Goal: Information Seeking & Learning: Learn about a topic

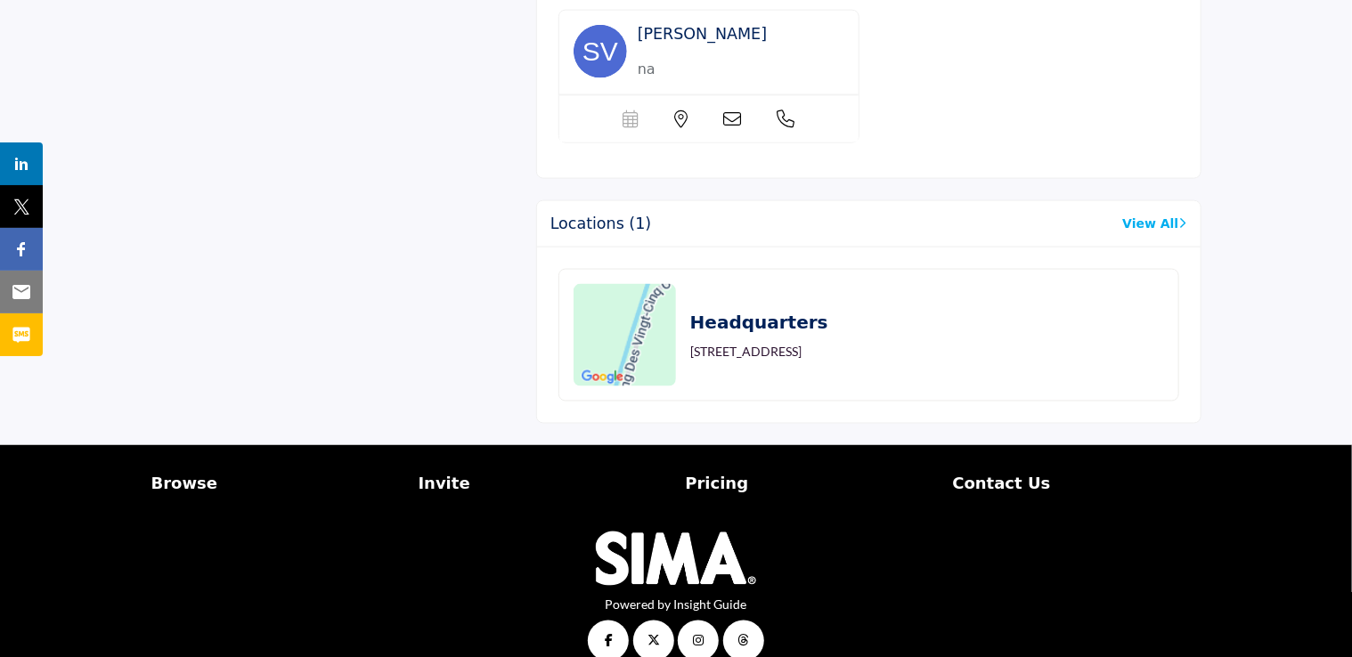
scroll to position [1222, 0]
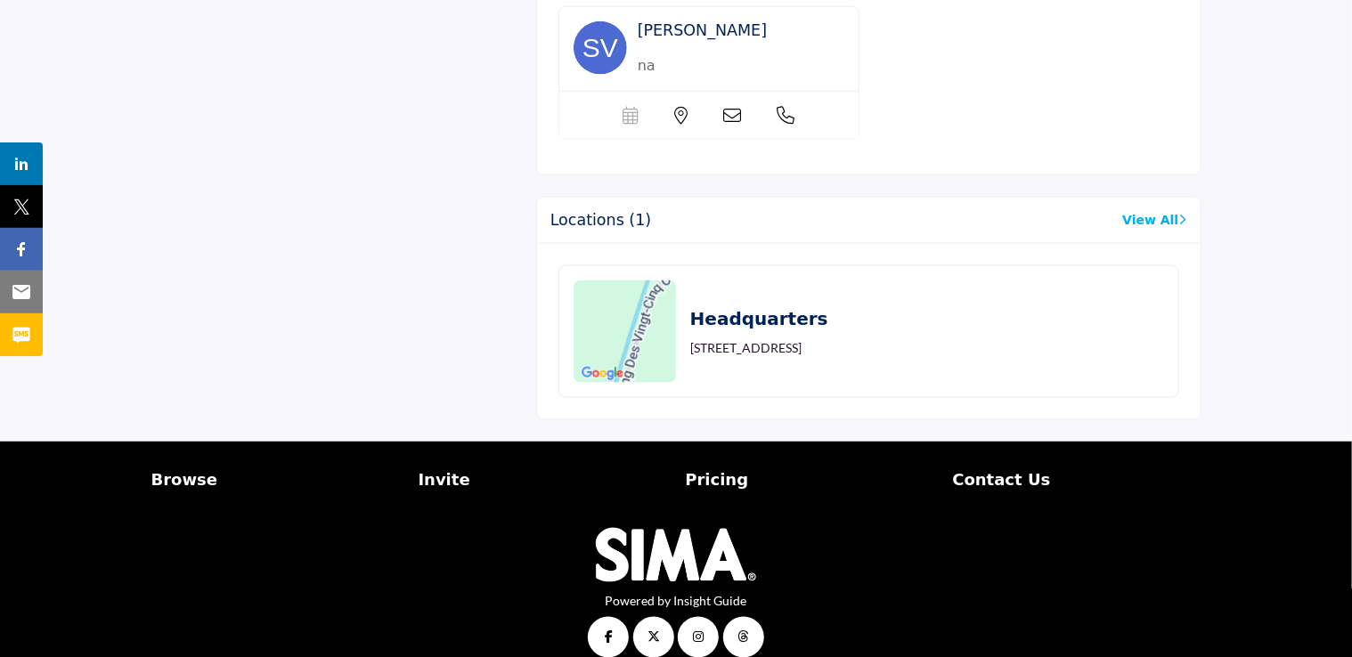
click at [699, 468] on p "Pricing" at bounding box center [810, 480] width 248 height 24
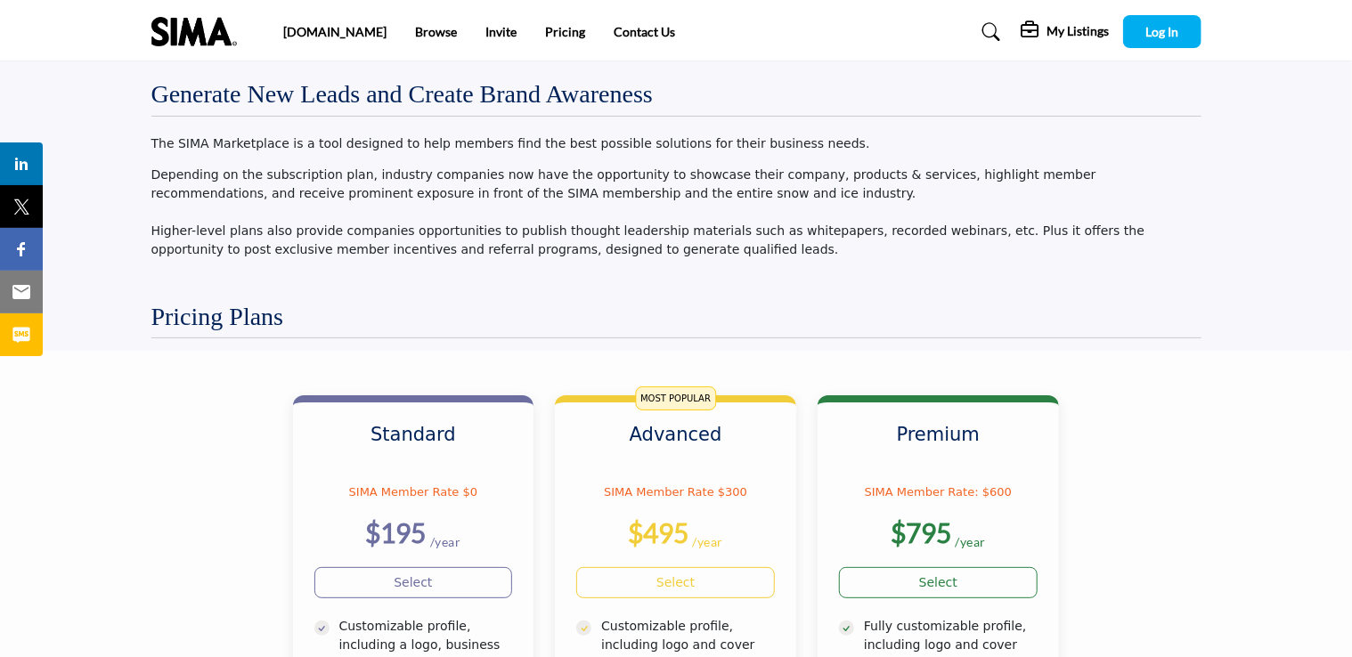
click at [415, 40] on li "Browse" at bounding box center [436, 32] width 42 height 20
click at [415, 37] on link "Browse" at bounding box center [436, 31] width 42 height 15
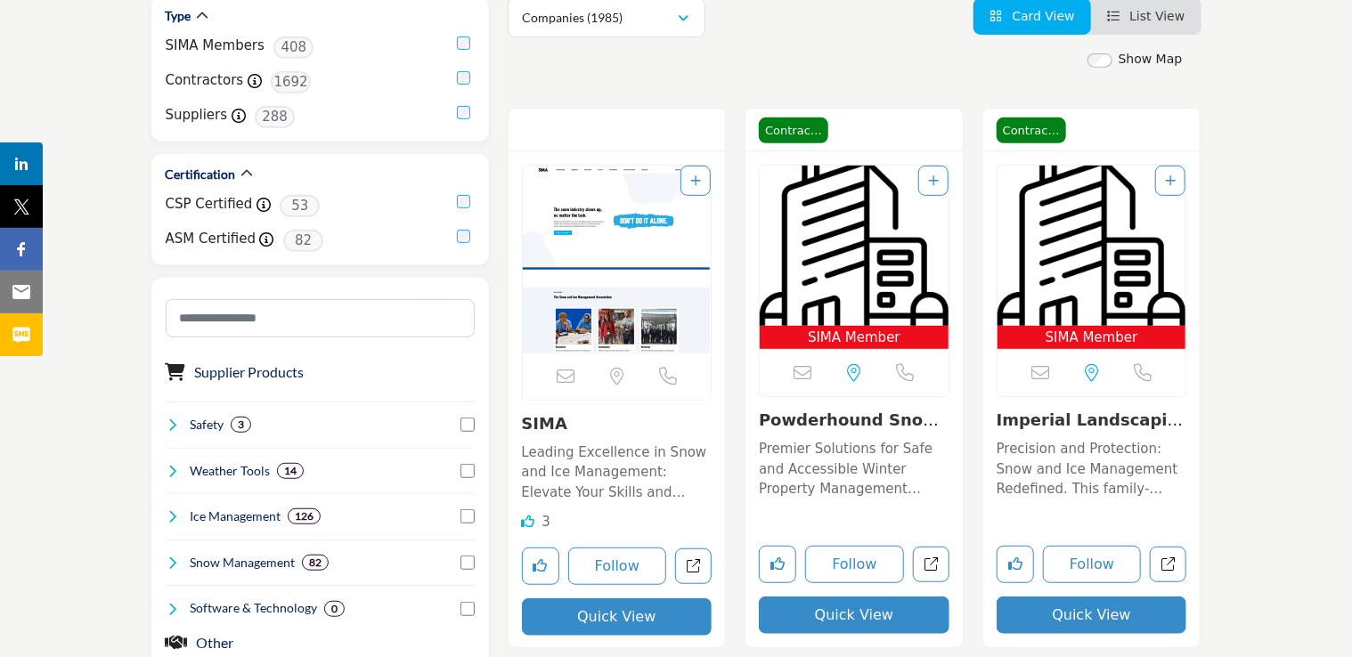
scroll to position [445, 0]
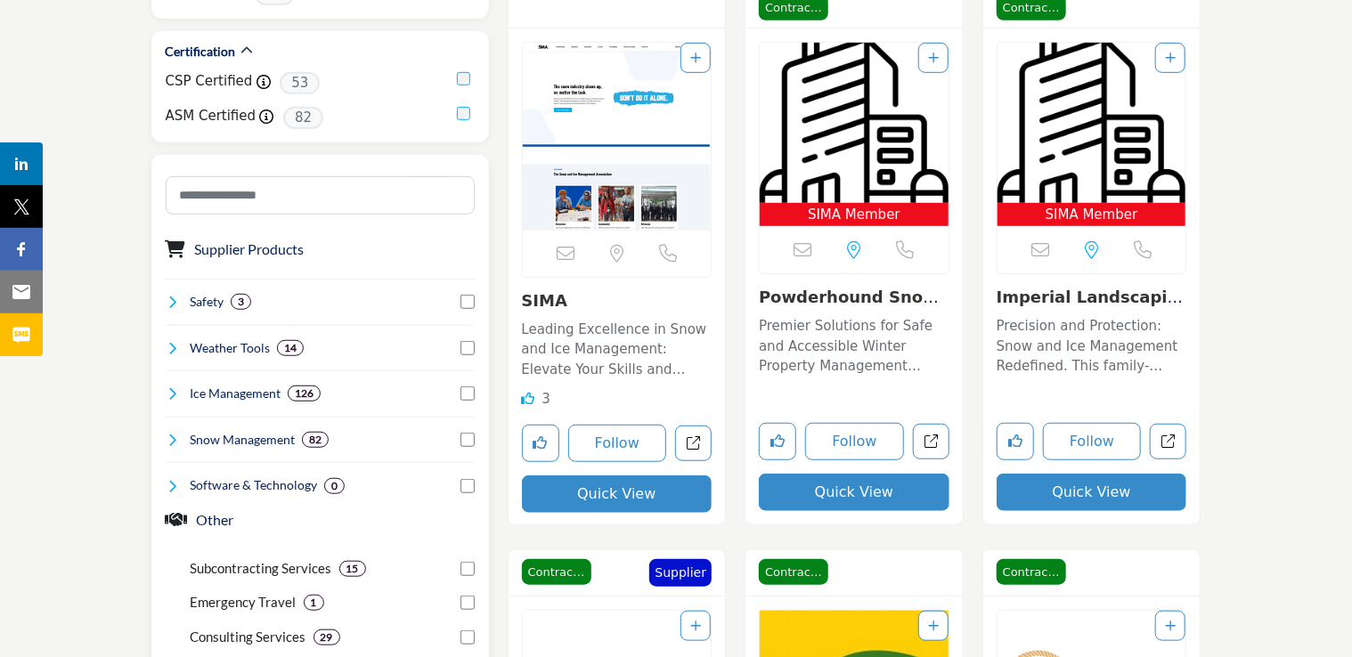
scroll to position [534, 0]
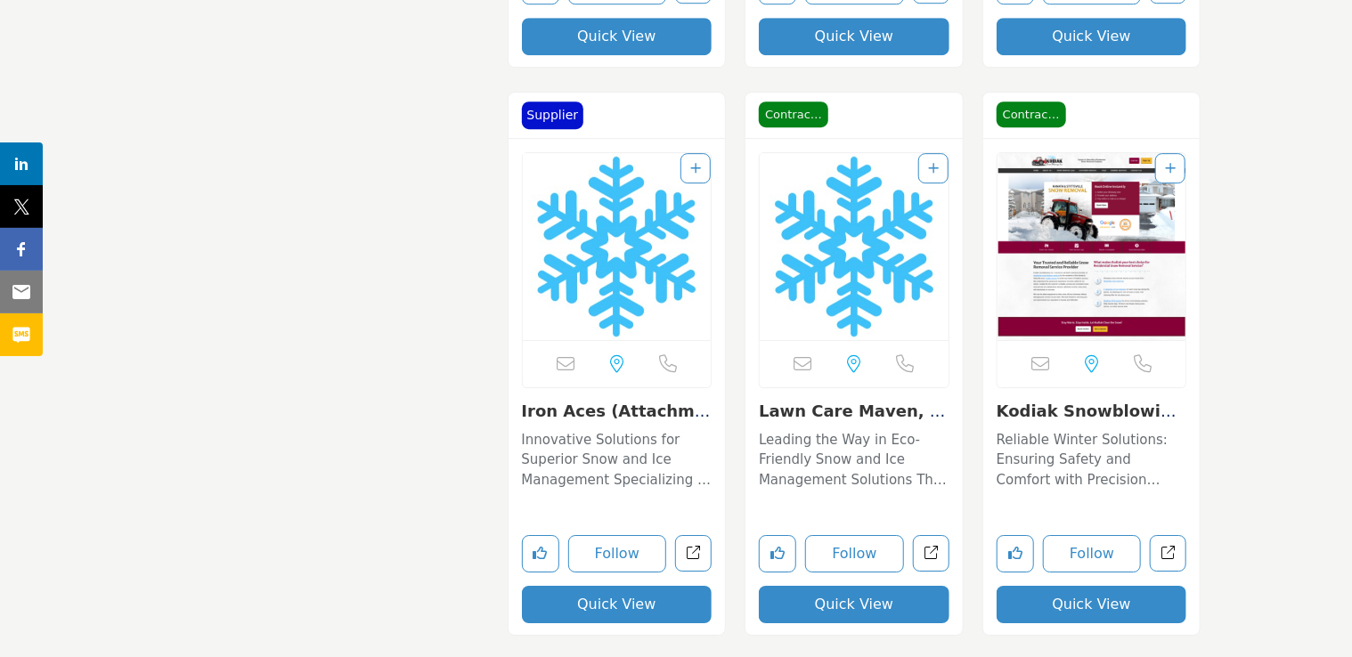
scroll to position [6146, 0]
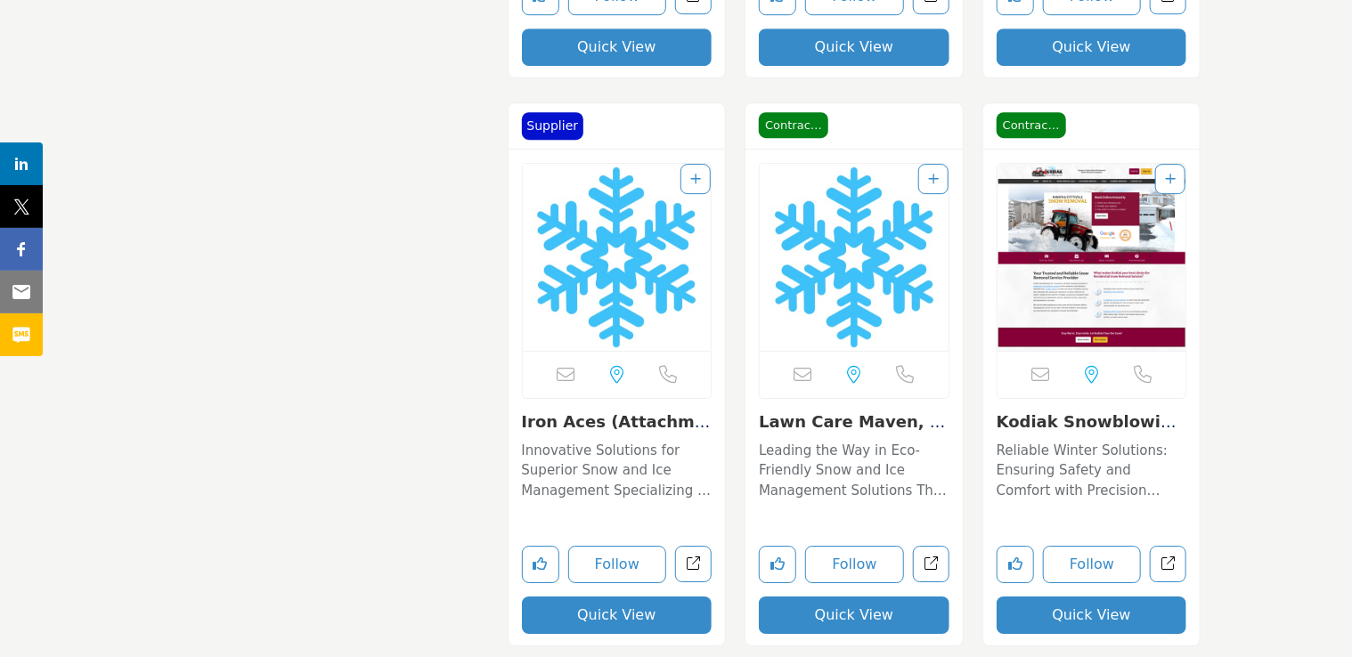
click at [1091, 249] on img "Open Listing in new tab" at bounding box center [1092, 257] width 189 height 187
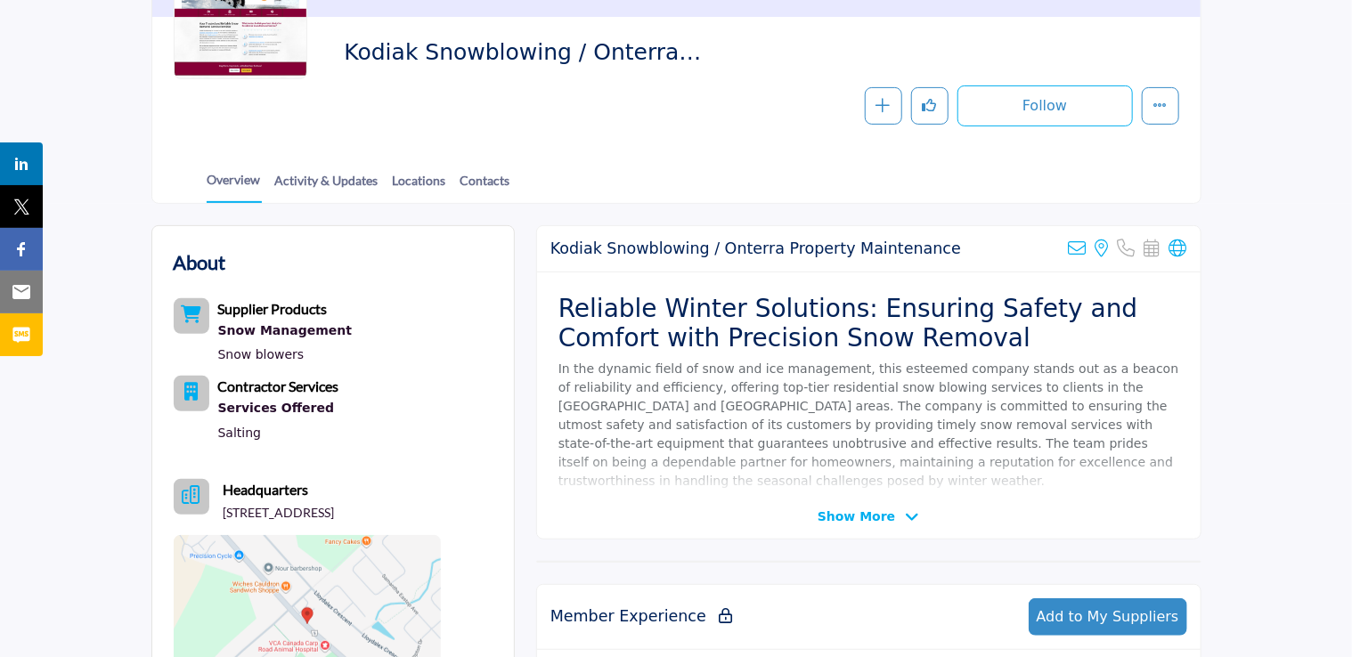
scroll to position [267, 0]
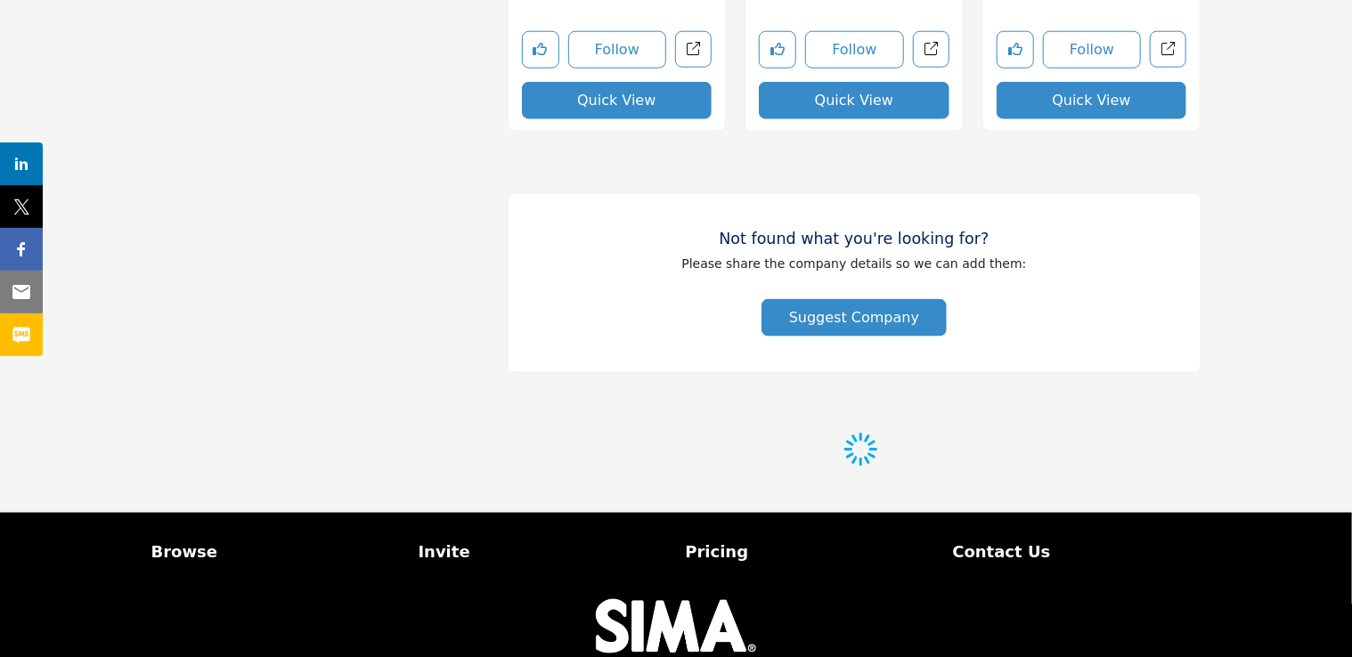
scroll to position [4375, 0]
